Goal: Task Accomplishment & Management: Manage account settings

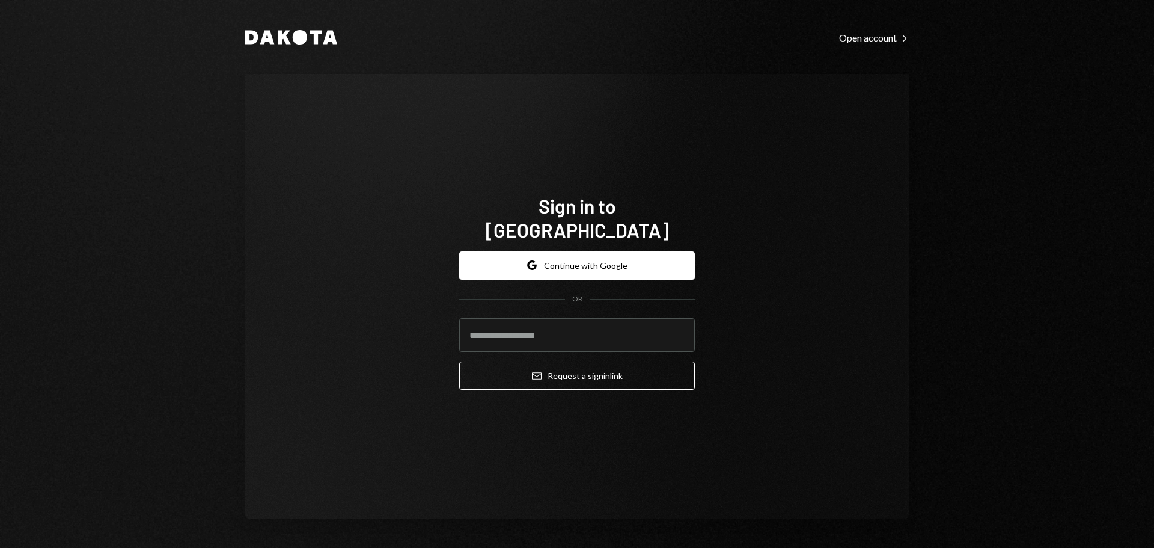
type input "**********"
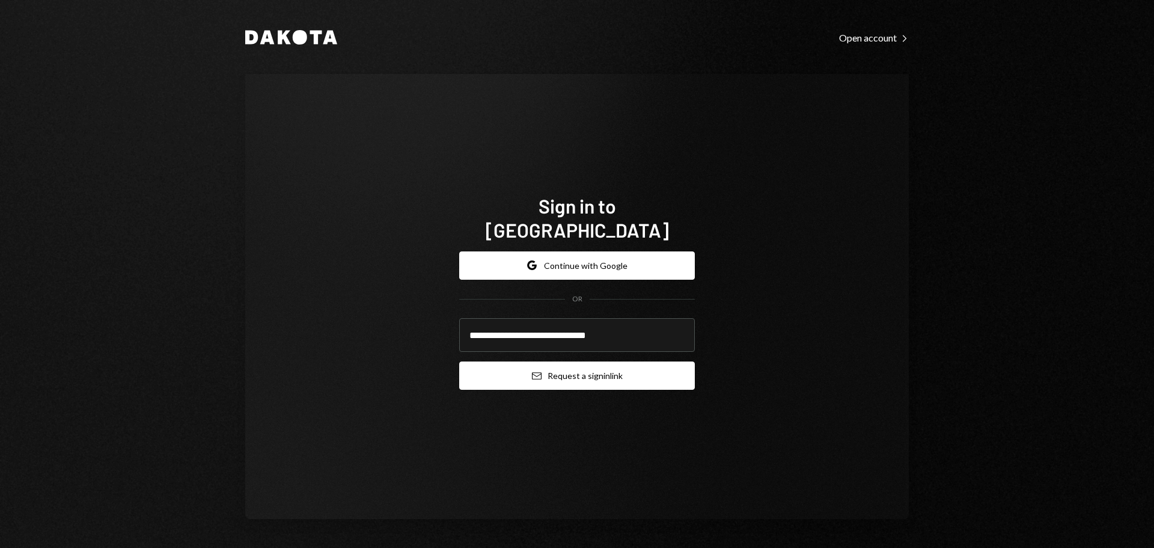
click at [585, 362] on button "Email Request a sign in link" at bounding box center [577, 375] width 236 height 28
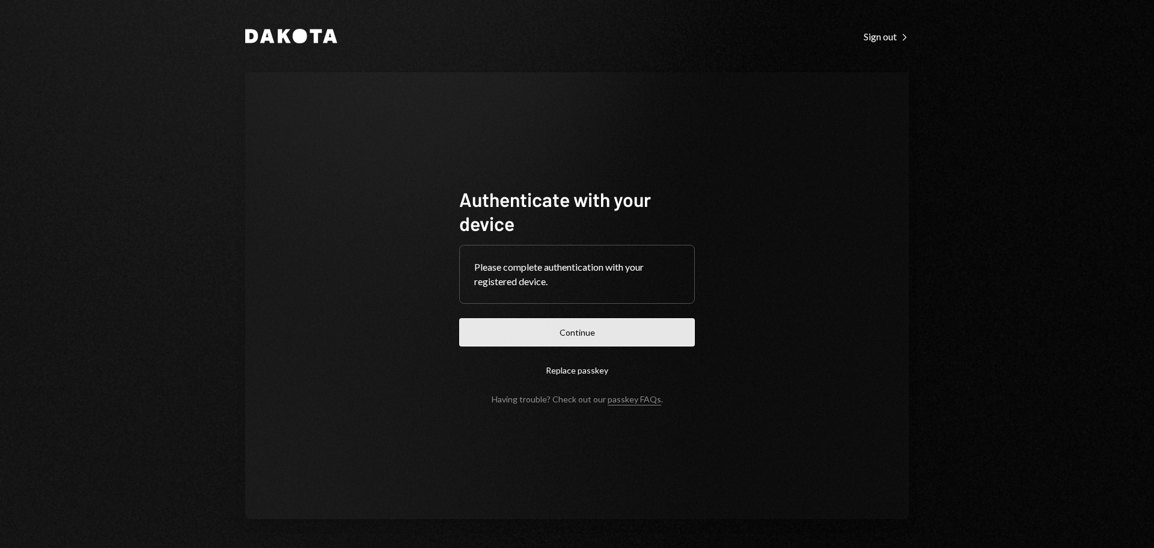
click at [553, 328] on button "Continue" at bounding box center [577, 332] width 236 height 28
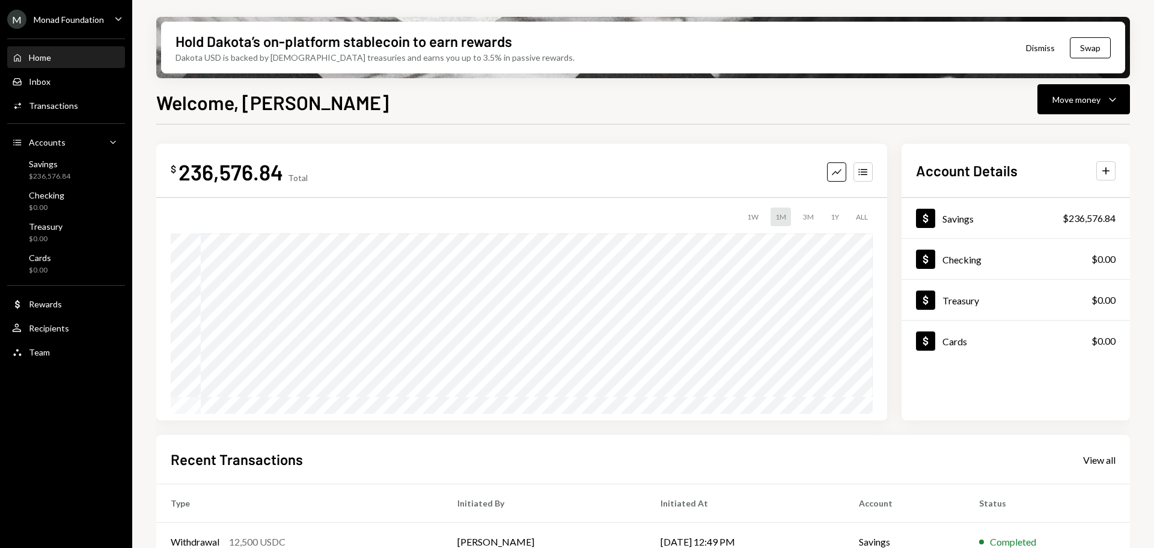
click at [57, 24] on div "Monad Foundation" at bounding box center [69, 19] width 70 height 10
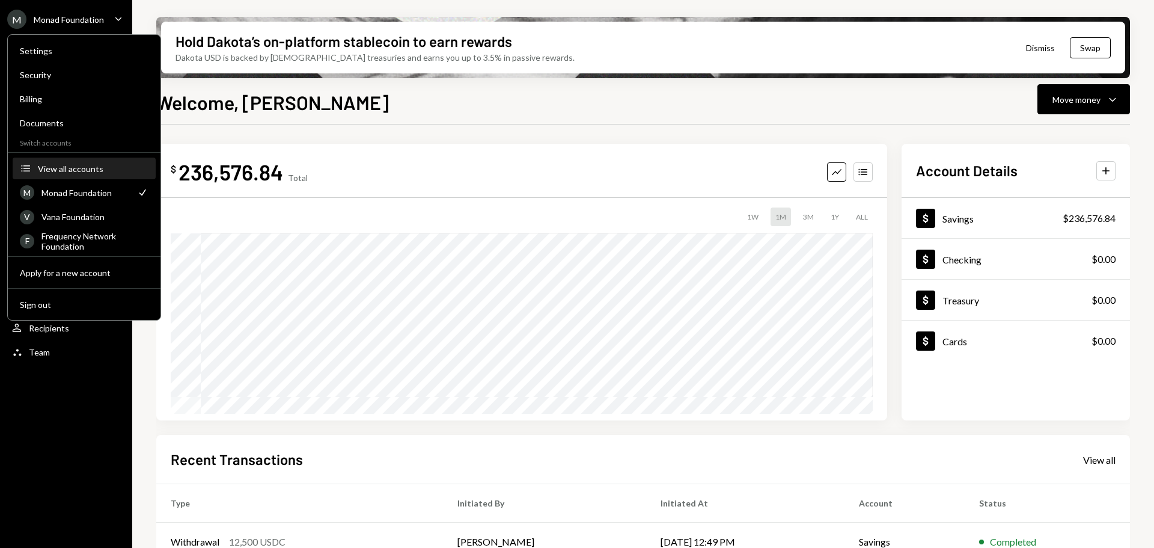
click at [75, 170] on div "View all accounts" at bounding box center [93, 169] width 111 height 10
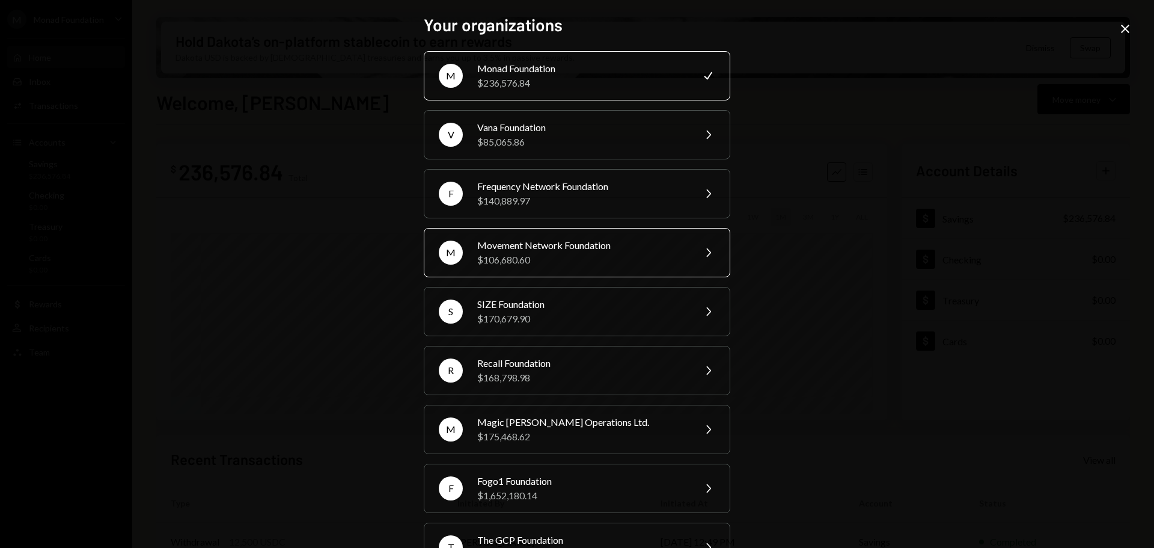
click at [540, 265] on div "$106,680.60" at bounding box center [581, 260] width 209 height 14
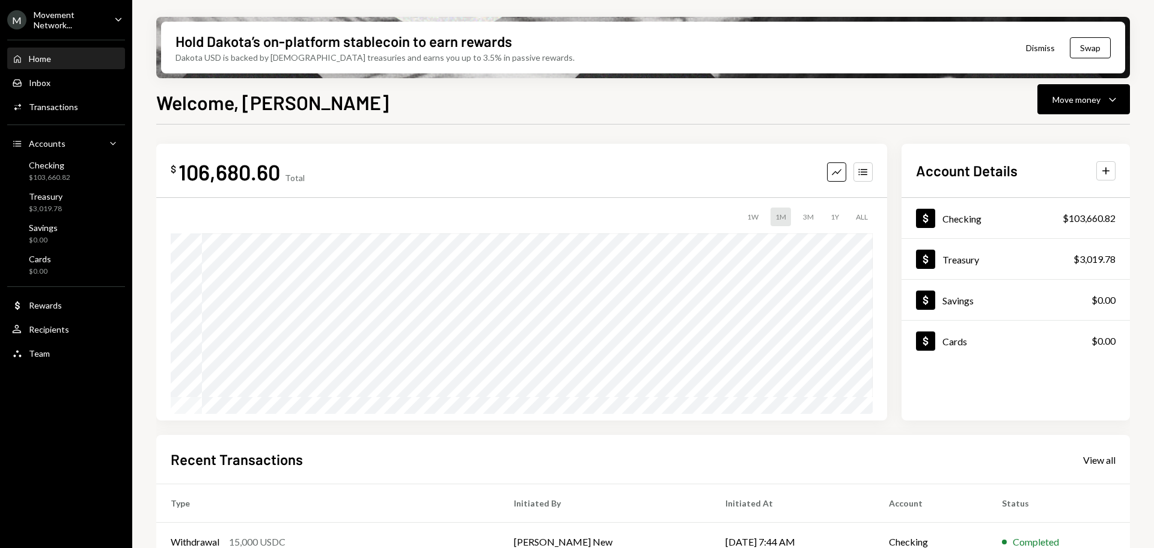
click at [63, 54] on div "Home Home" at bounding box center [66, 59] width 108 height 11
click at [70, 182] on div "Checking $103,660.82" at bounding box center [66, 171] width 108 height 23
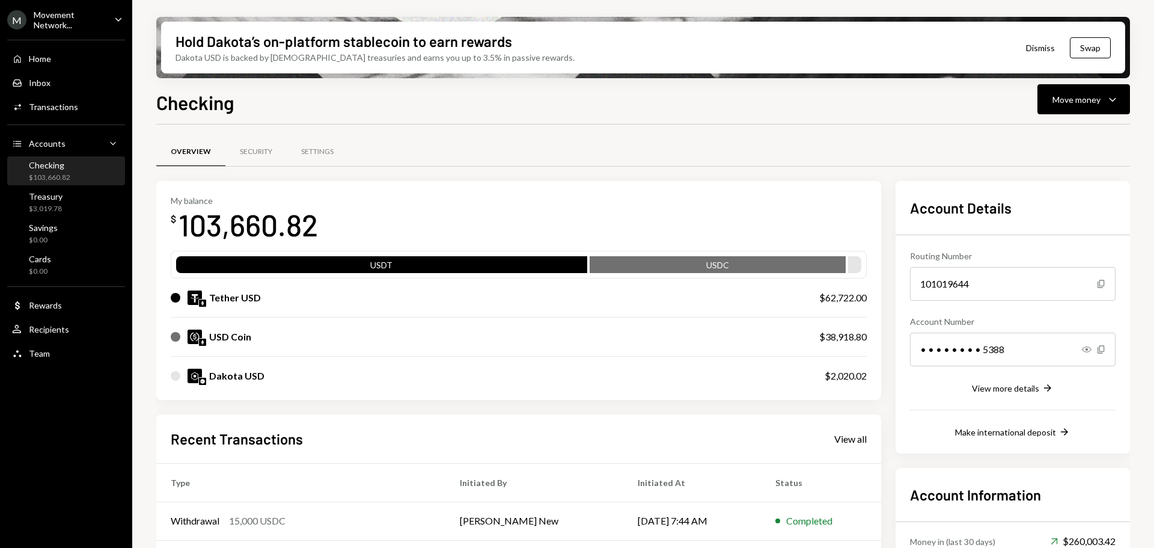
click at [70, 174] on div "Checking $103,660.82" at bounding box center [66, 171] width 108 height 23
click at [1106, 92] on icon "Caret Down" at bounding box center [1113, 99] width 14 height 14
click at [1046, 190] on div "Deposit" at bounding box center [1074, 189] width 88 height 13
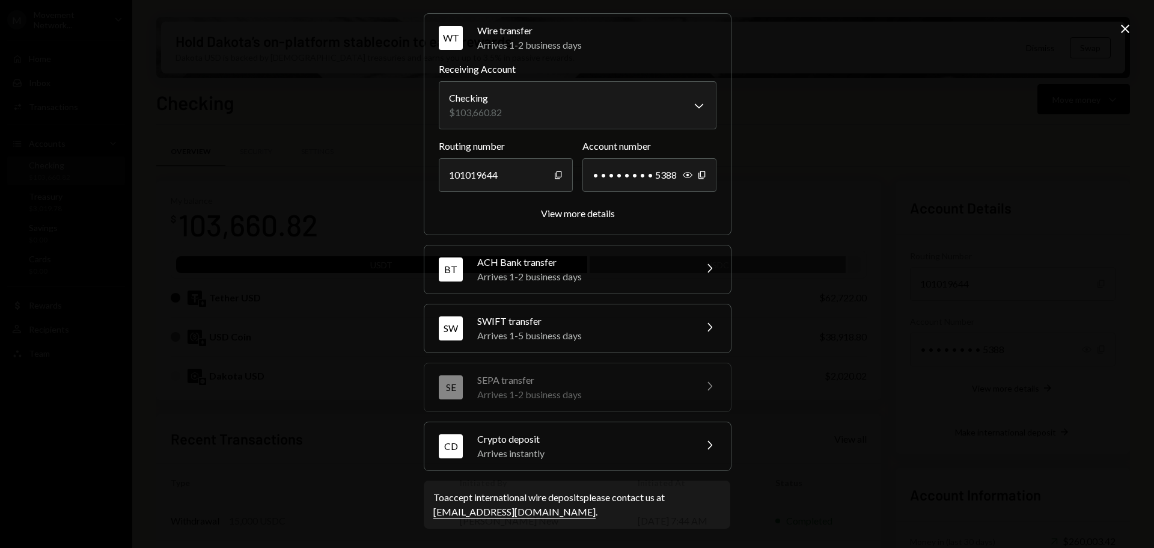
click at [581, 453] on div "Arrives instantly" at bounding box center [582, 453] width 210 height 14
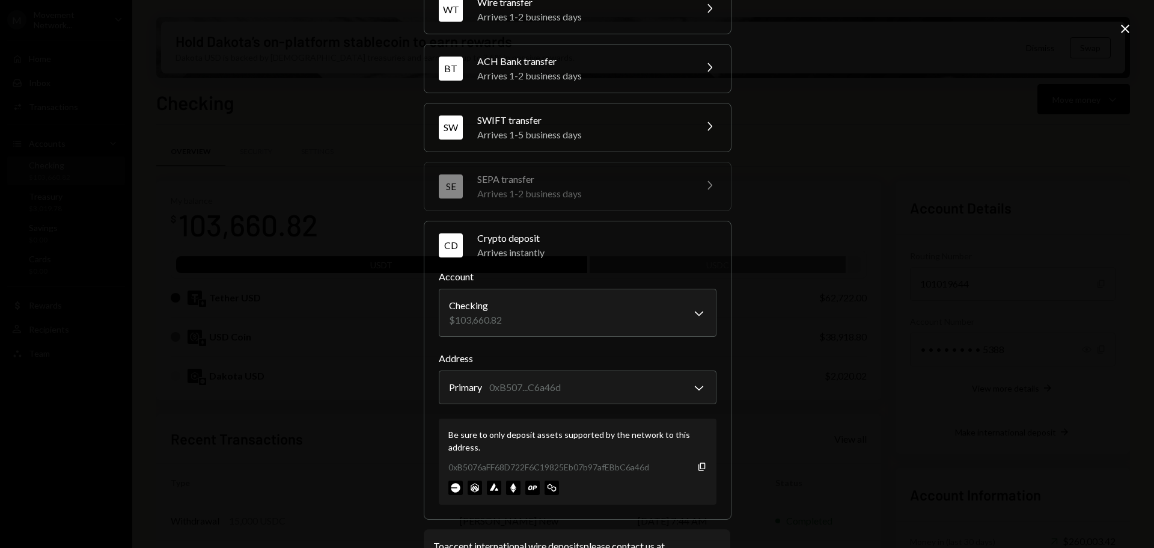
scroll to position [115, 0]
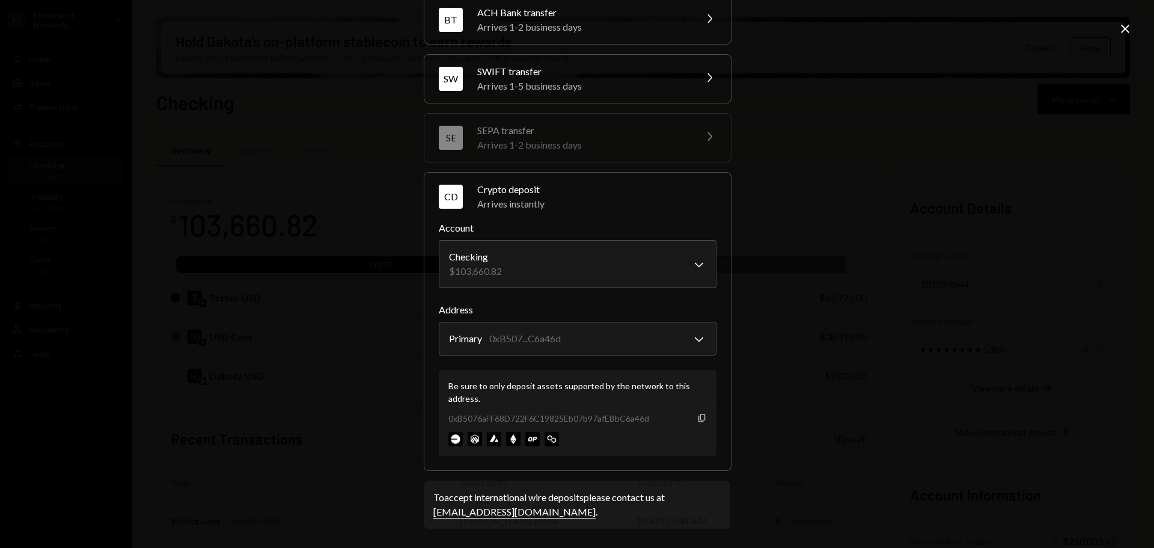
click at [699, 420] on icon "Copy" at bounding box center [702, 418] width 10 height 10
